Goal: Find specific page/section: Find specific page/section

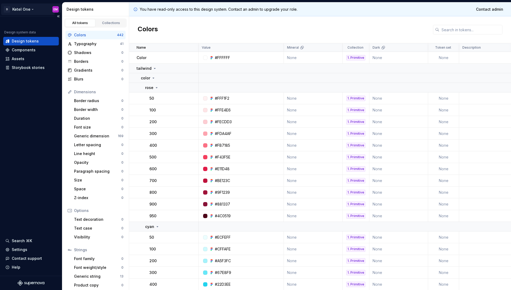
click at [37, 11] on html "D Ketel One EM Design system data Design tokens Components Assets Storybook sto…" at bounding box center [255, 145] width 511 height 290
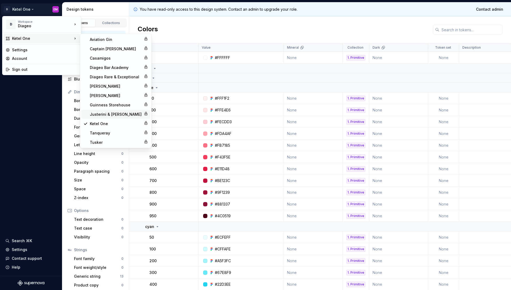
click at [115, 114] on div "Justerini & [PERSON_NAME]" at bounding box center [116, 114] width 52 height 5
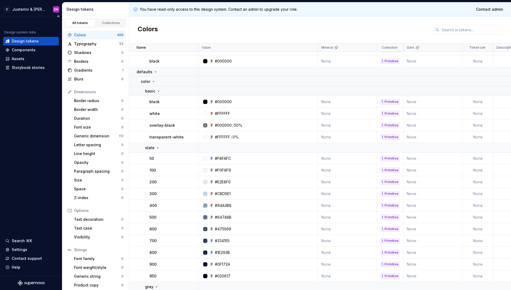
scroll to position [3, 0]
